Goal: Task Accomplishment & Management: Complete application form

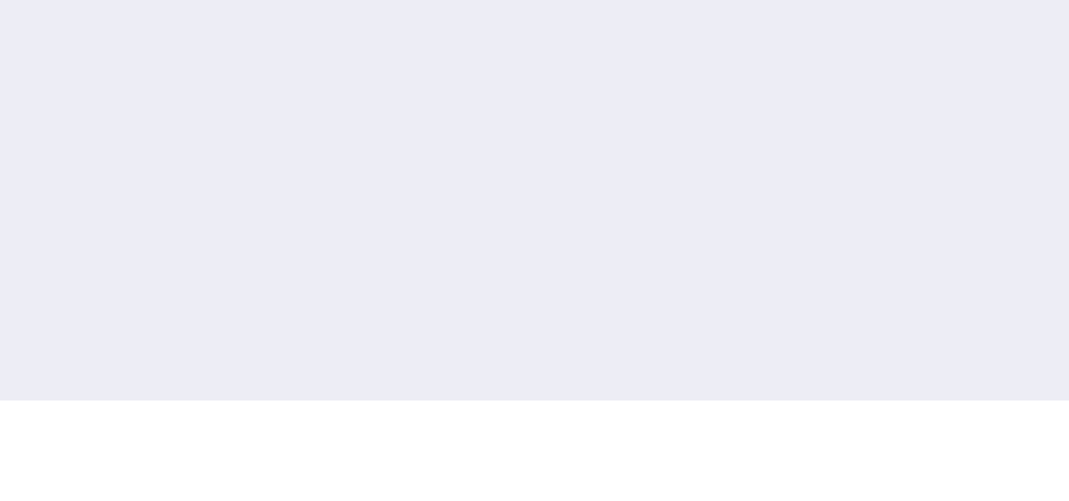
scroll to position [98, 0]
